Goal: Task Accomplishment & Management: Complete application form

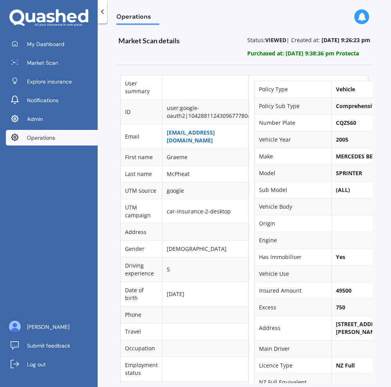
click at [189, 134] on link "[EMAIL_ADDRESS][DOMAIN_NAME]" at bounding box center [191, 136] width 48 height 15
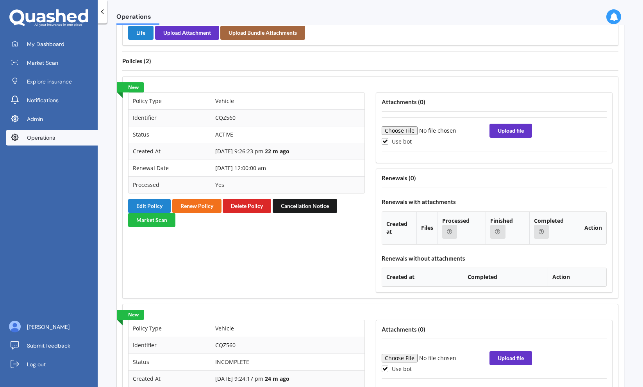
scroll to position [610, 0]
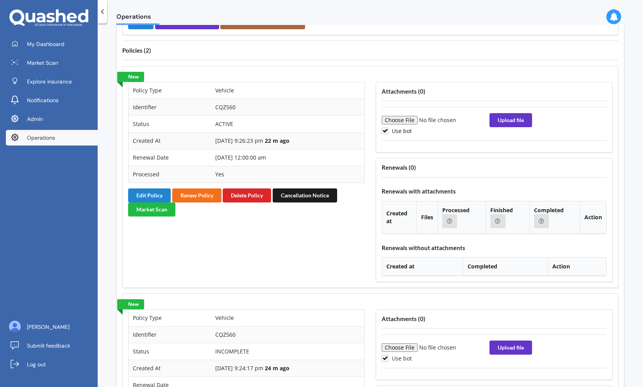
click at [396, 133] on label "Use bot" at bounding box center [397, 131] width 30 height 7
checkbox input "false"
click at [405, 120] on input "file" at bounding box center [435, 120] width 106 height 9
type input "C:\fakepath\APMV843766.pdf"
click at [515, 121] on button "Upload file" at bounding box center [510, 120] width 43 height 14
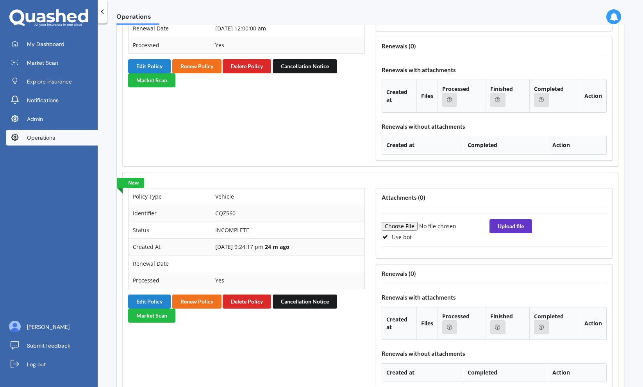
scroll to position [745, 0]
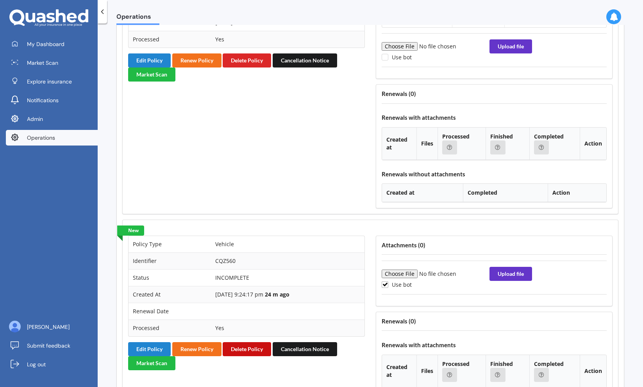
click at [256, 349] on button "Delete Policy" at bounding box center [247, 350] width 48 height 14
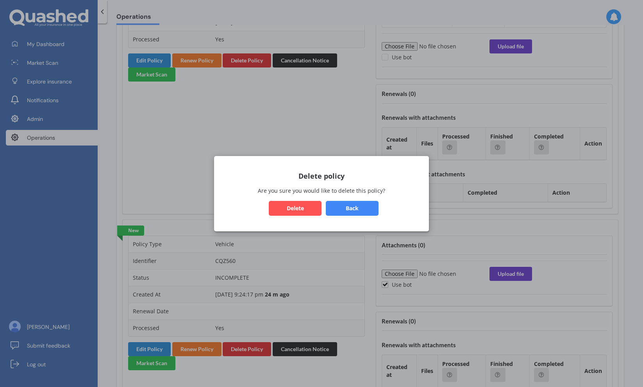
click at [300, 207] on button "Delete" at bounding box center [295, 208] width 53 height 15
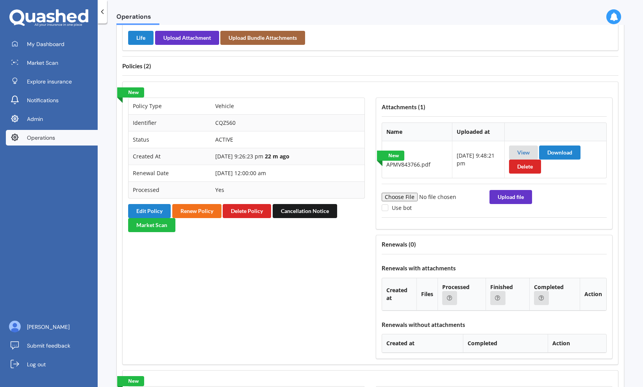
scroll to position [575, 0]
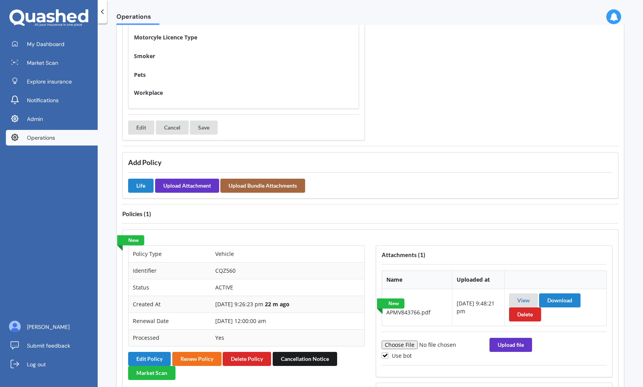
scroll to position [450, 0]
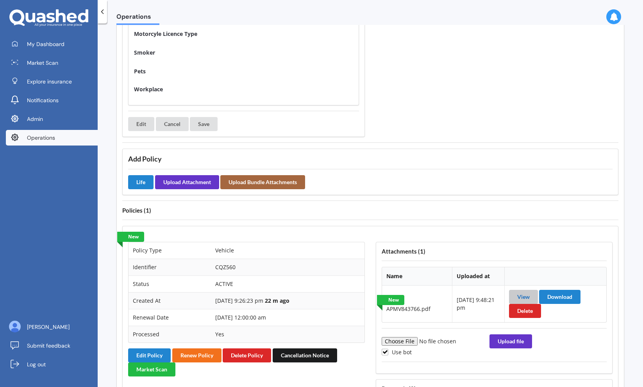
click at [521, 295] on link "View" at bounding box center [523, 297] width 12 height 7
click at [148, 356] on button "Edit Policy" at bounding box center [149, 356] width 43 height 14
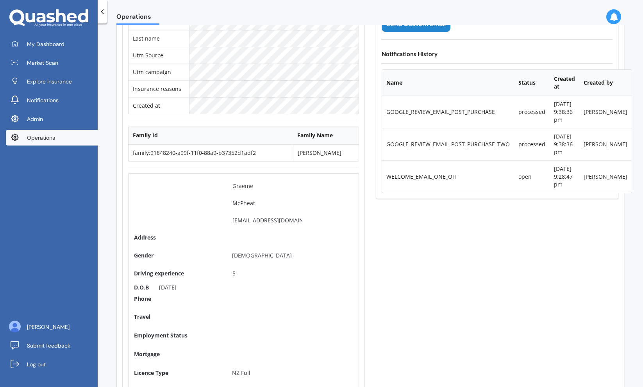
scroll to position [0, 0]
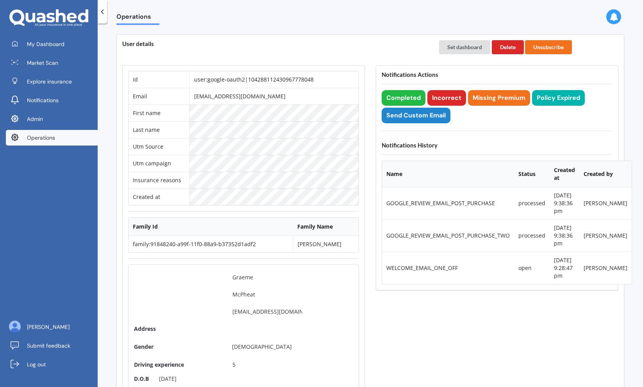
click at [405, 89] on div "Notifications Actions Completed Incorrect Missing Premium Policy Expired Send C…" at bounding box center [497, 177] width 243 height 225
click at [404, 95] on button "Completed" at bounding box center [404, 98] width 44 height 16
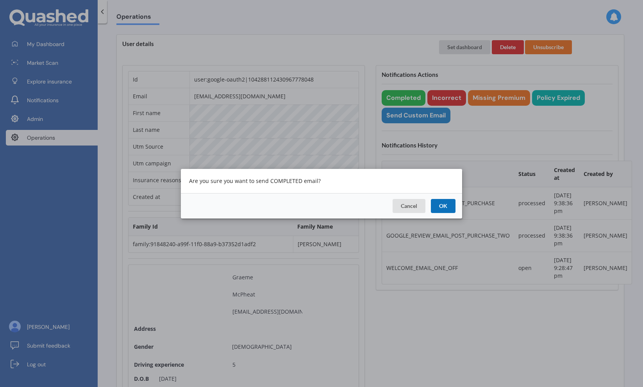
click at [445, 206] on button "OK" at bounding box center [443, 206] width 25 height 14
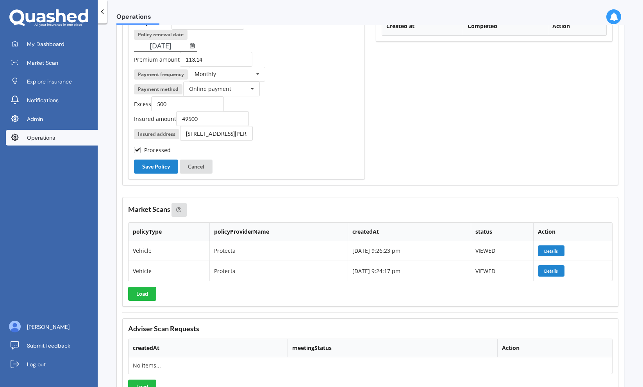
scroll to position [922, 0]
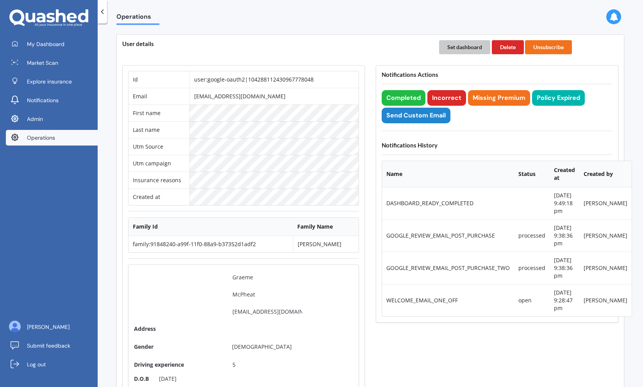
click at [464, 50] on button "Set dashboard" at bounding box center [464, 47] width 51 height 14
click at [54, 42] on span "My Dashboard" at bounding box center [45, 44] width 37 height 8
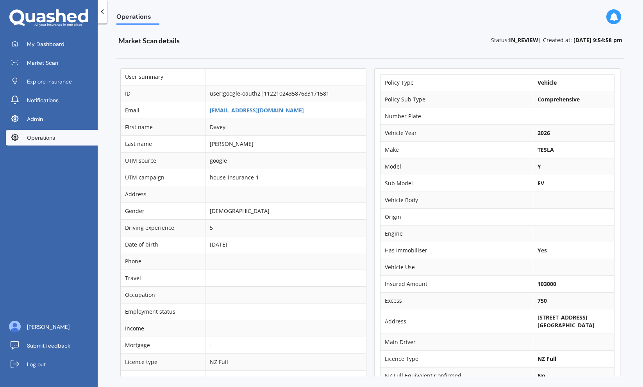
click at [320, 177] on td "house-insurance-1" at bounding box center [285, 177] width 161 height 17
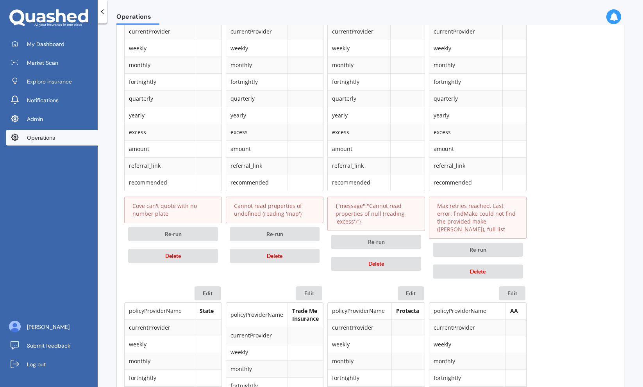
scroll to position [428, 0]
click at [494, 241] on button "Re-run" at bounding box center [478, 248] width 90 height 14
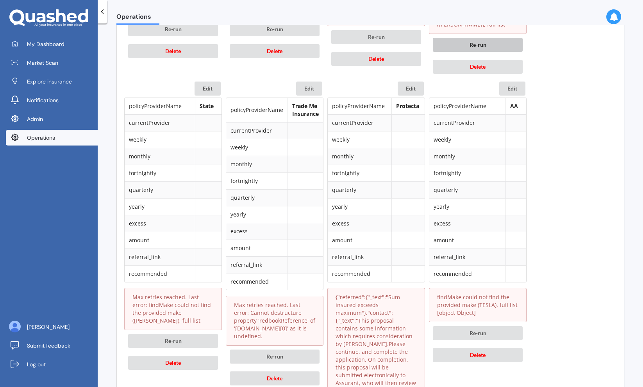
scroll to position [636, 0]
click at [200, 334] on button "Re-run" at bounding box center [173, 341] width 90 height 14
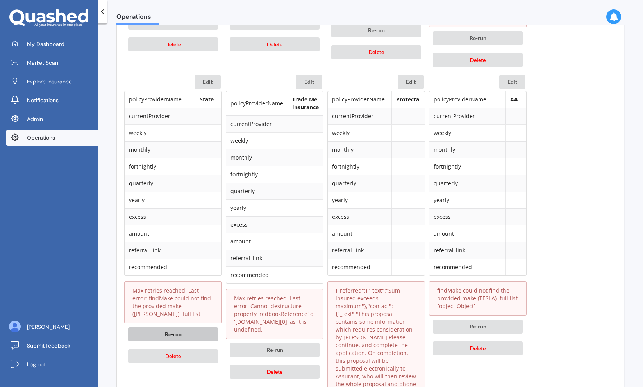
scroll to position [638, 0]
click at [286, 344] on button "Re-run" at bounding box center [275, 351] width 90 height 14
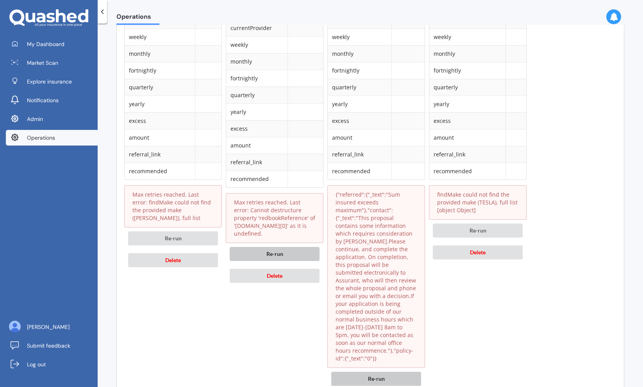
scroll to position [736, 0]
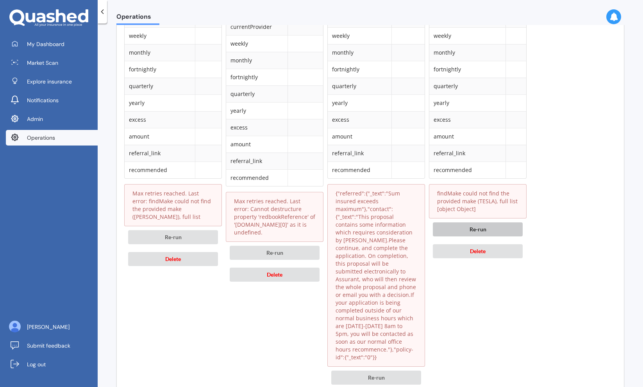
click at [485, 223] on button "Re-run" at bounding box center [478, 230] width 90 height 14
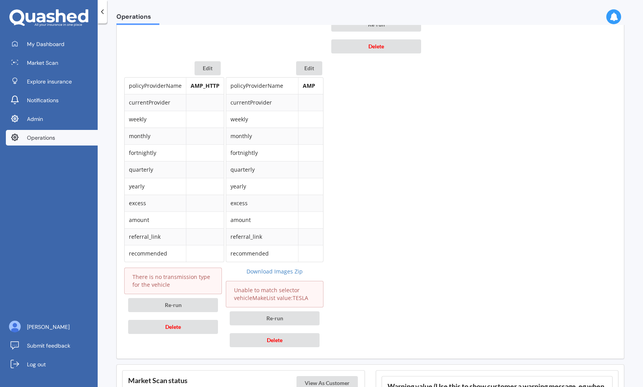
scroll to position [1096, 0]
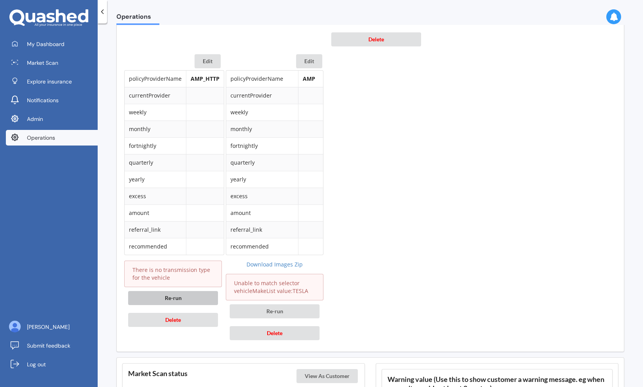
click at [202, 291] on button "Re-run" at bounding box center [173, 298] width 90 height 14
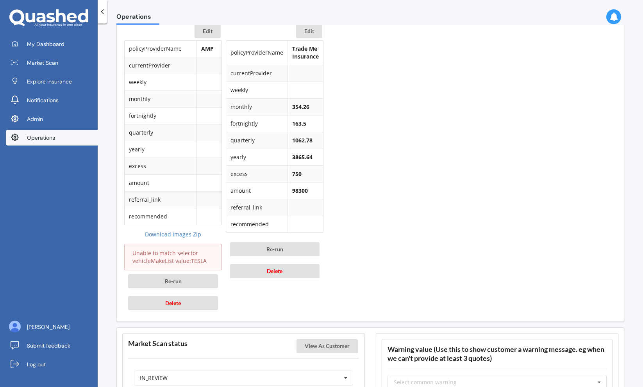
scroll to position [1132, 0]
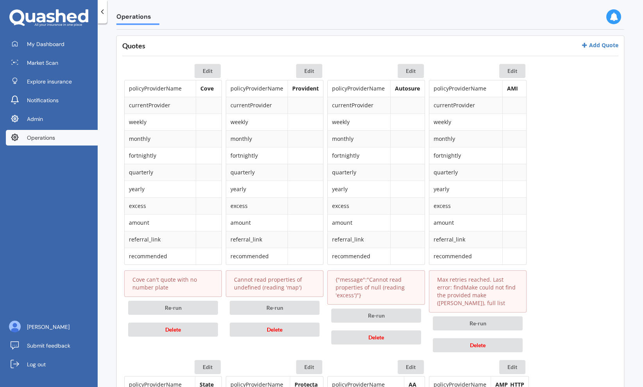
scroll to position [339, 0]
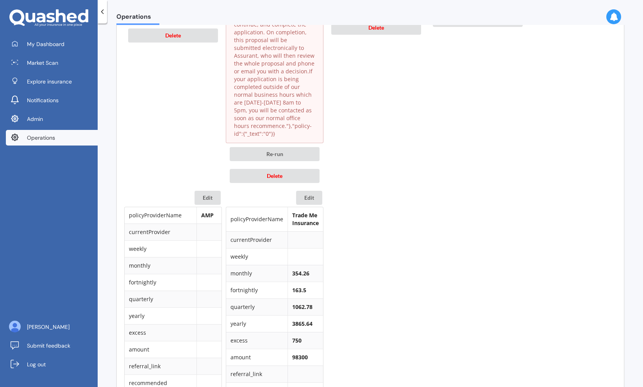
scroll to position [957, 0]
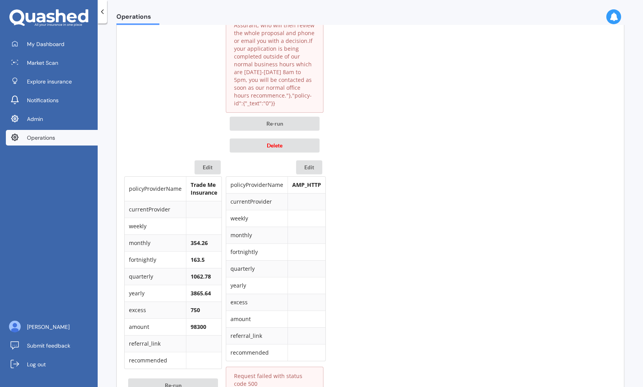
scroll to position [805, 0]
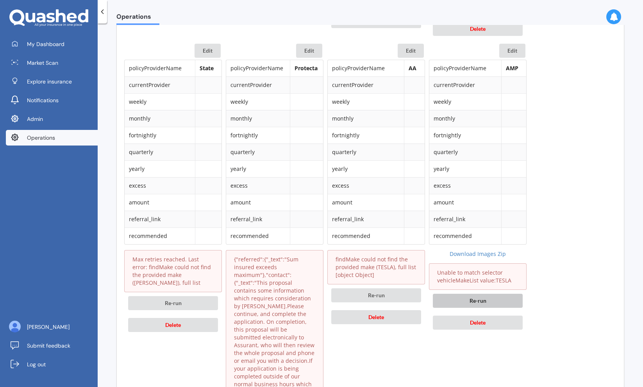
click at [473, 294] on button "Re-run" at bounding box center [478, 301] width 90 height 14
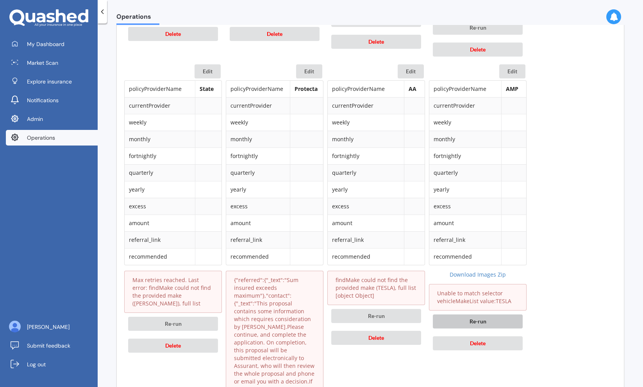
scroll to position [648, 0]
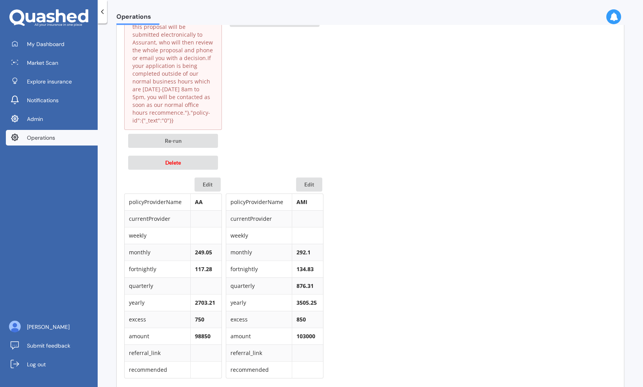
scroll to position [989, 0]
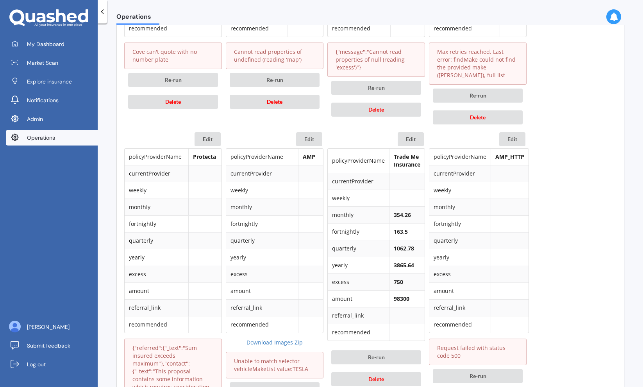
scroll to position [503, 0]
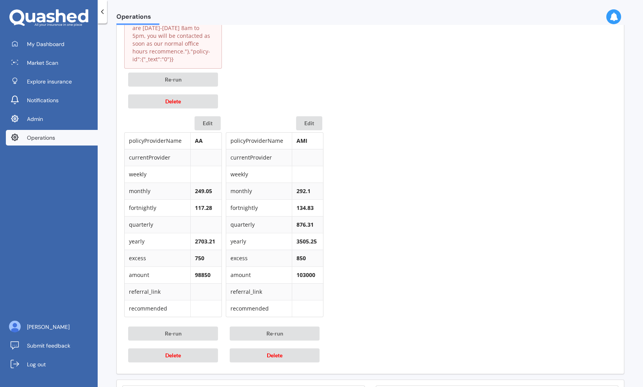
scroll to position [1039, 0]
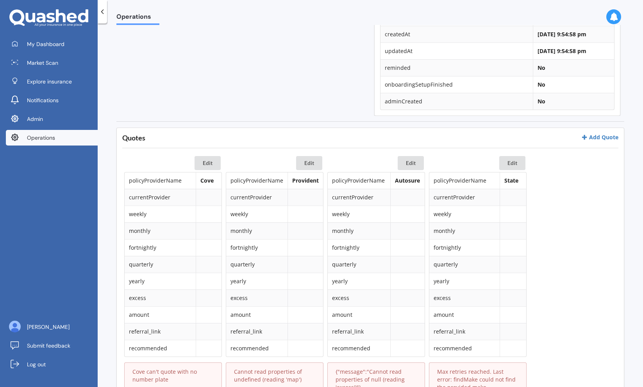
scroll to position [255, 0]
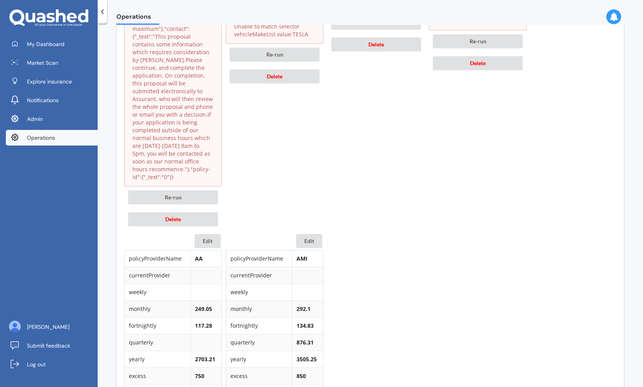
scroll to position [623, 0]
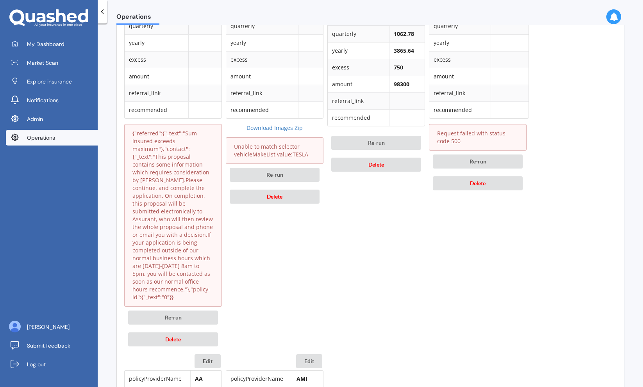
scroll to position [680, 0]
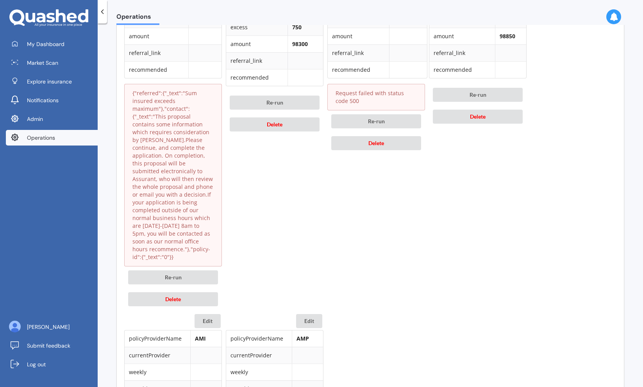
scroll to position [825, 0]
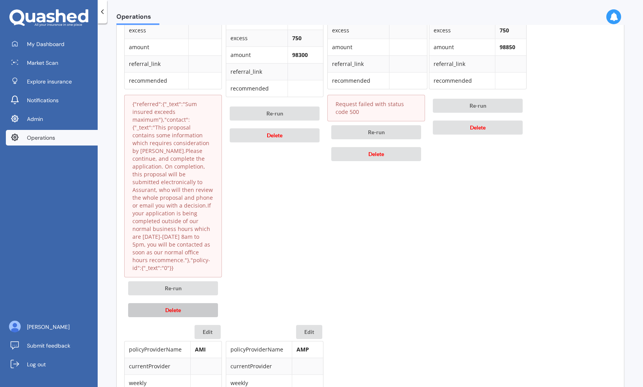
click at [208, 303] on button "Delete" at bounding box center [173, 310] width 90 height 14
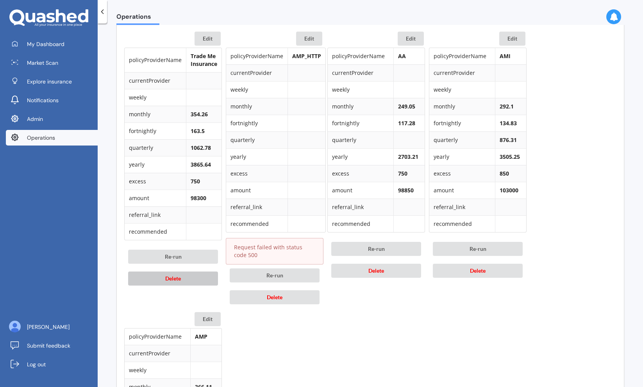
scroll to position [663, 0]
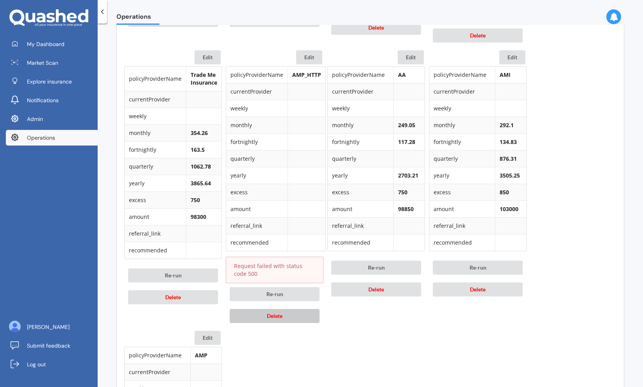
click at [270, 313] on button "Delete" at bounding box center [275, 316] width 90 height 14
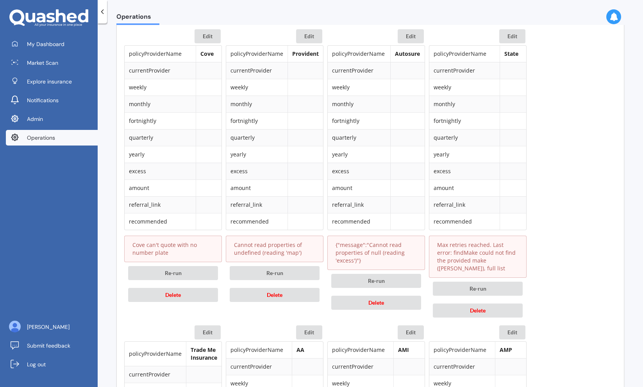
scroll to position [387, 0]
click at [203, 296] on button "Delete" at bounding box center [173, 296] width 90 height 14
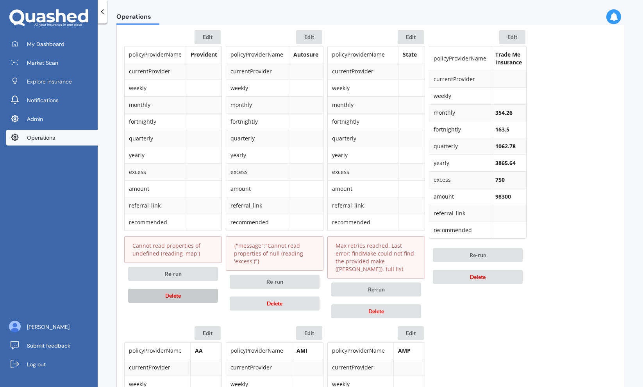
click at [203, 296] on button "Delete" at bounding box center [173, 296] width 90 height 14
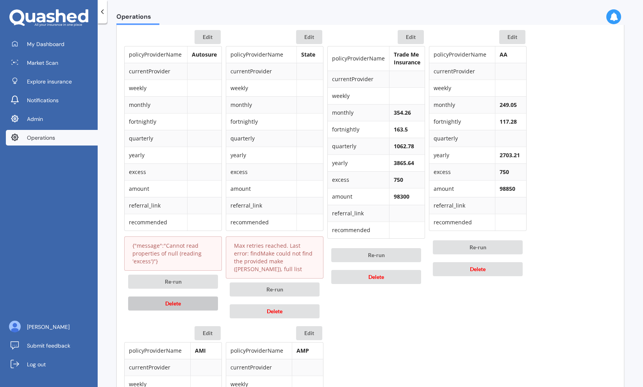
click at [203, 303] on button "Delete" at bounding box center [173, 304] width 90 height 14
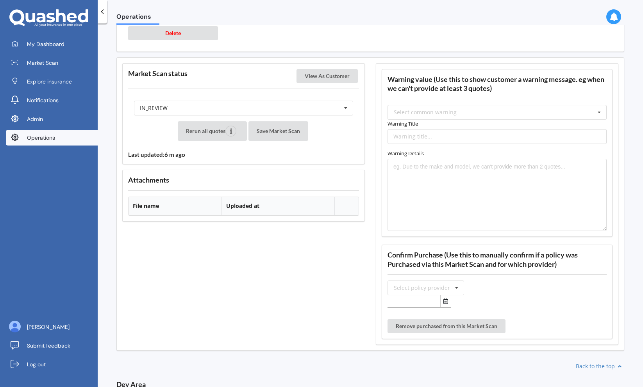
scroll to position [942, 0]
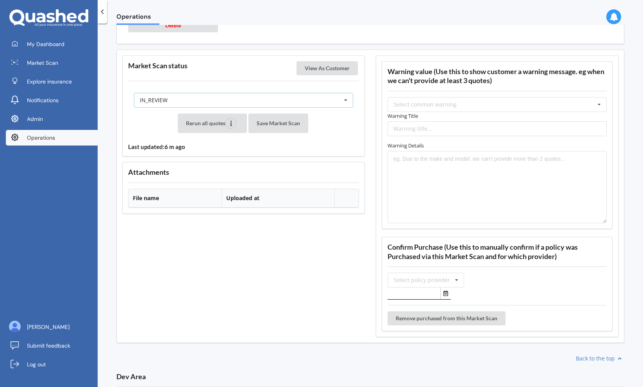
click at [302, 93] on div "IN_REVIEW READY PENDING VIEWED ABANDONED IN_REVIEW" at bounding box center [243, 100] width 219 height 15
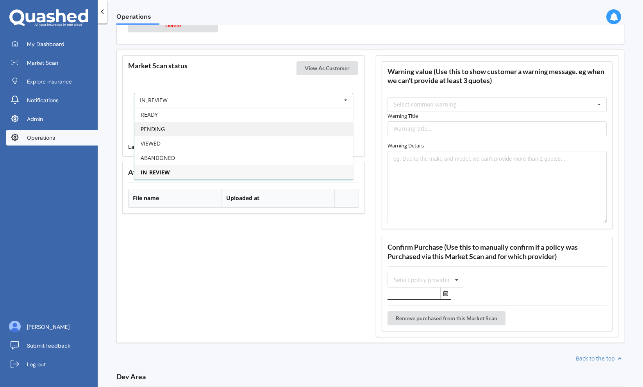
click at [285, 127] on div "PENDING" at bounding box center [243, 129] width 218 height 14
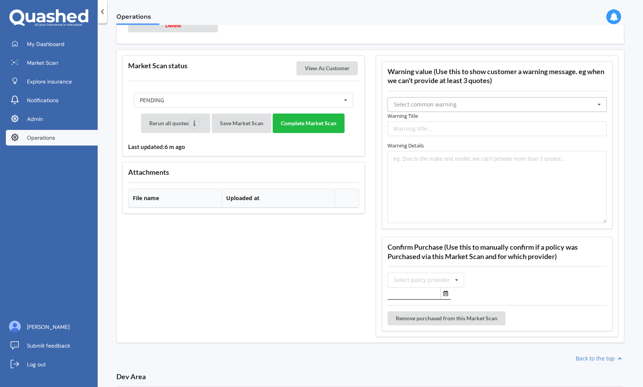
click at [401, 100] on input "text" at bounding box center [497, 105] width 218 height 14
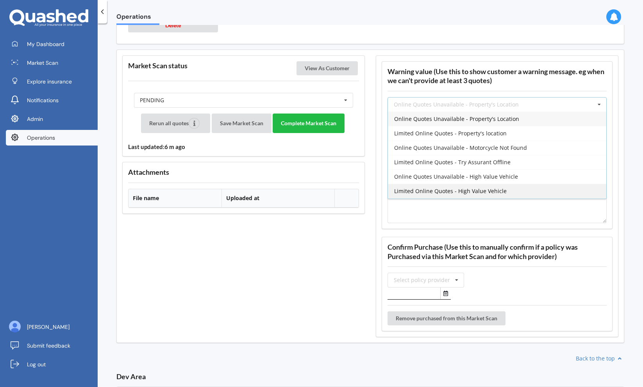
click at [427, 187] on span "Limited Online Quotes - High Value Vehicle" at bounding box center [450, 190] width 112 height 7
type input "Limited Online Quotes - High Value Vehicle"
type textarea "One or more insurers were unable to provide an online quote at the time of the …"
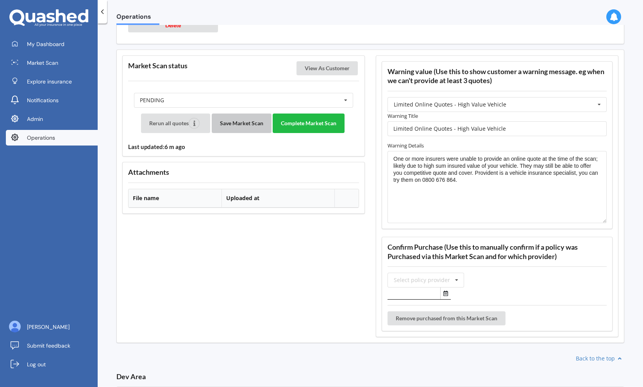
click at [259, 114] on button "Save Market Scan" at bounding box center [242, 124] width 60 height 20
click at [346, 64] on button "View As Customer" at bounding box center [326, 68] width 61 height 14
click at [312, 114] on button "Complete Market Scan" at bounding box center [309, 124] width 72 height 20
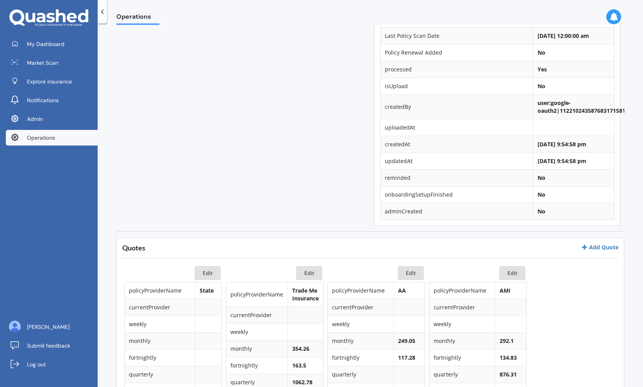
scroll to position [0, 0]
